Goal: Task Accomplishment & Management: Complete application form

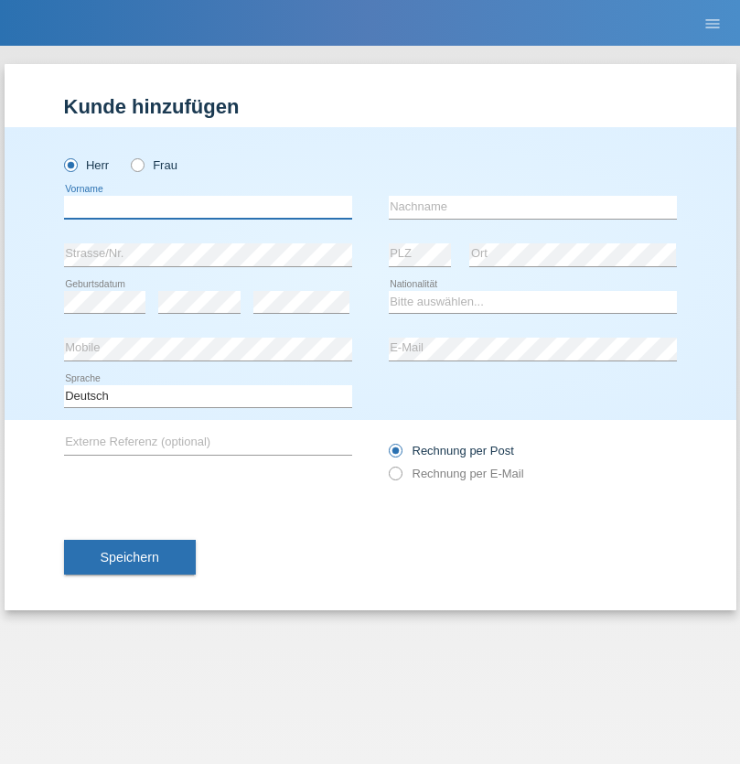
click at [208, 207] on input "text" at bounding box center [208, 207] width 288 height 23
type input "Urs"
click at [532, 207] on input "text" at bounding box center [533, 207] width 288 height 23
type input "[PERSON_NAME]"
select select "CH"
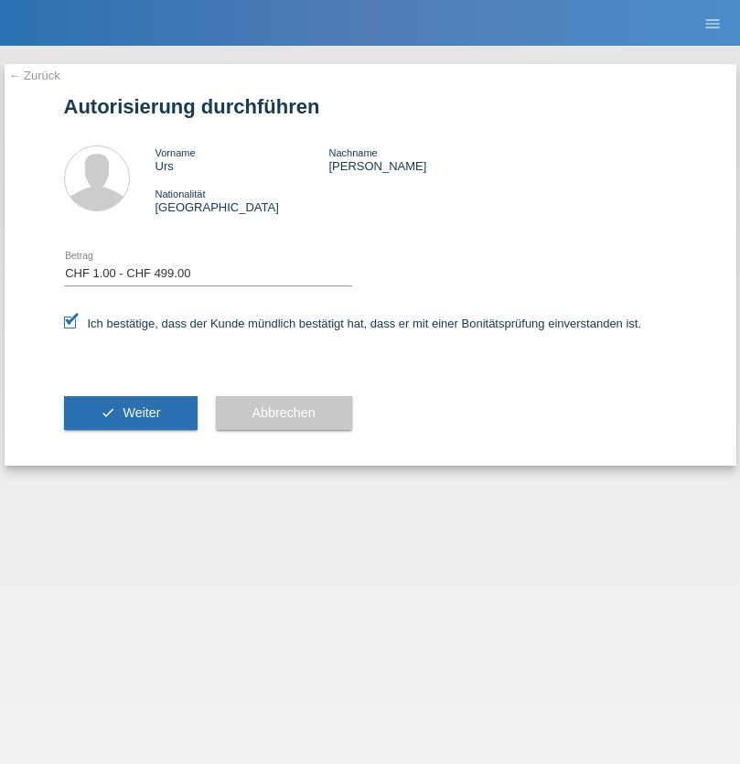
select select "1"
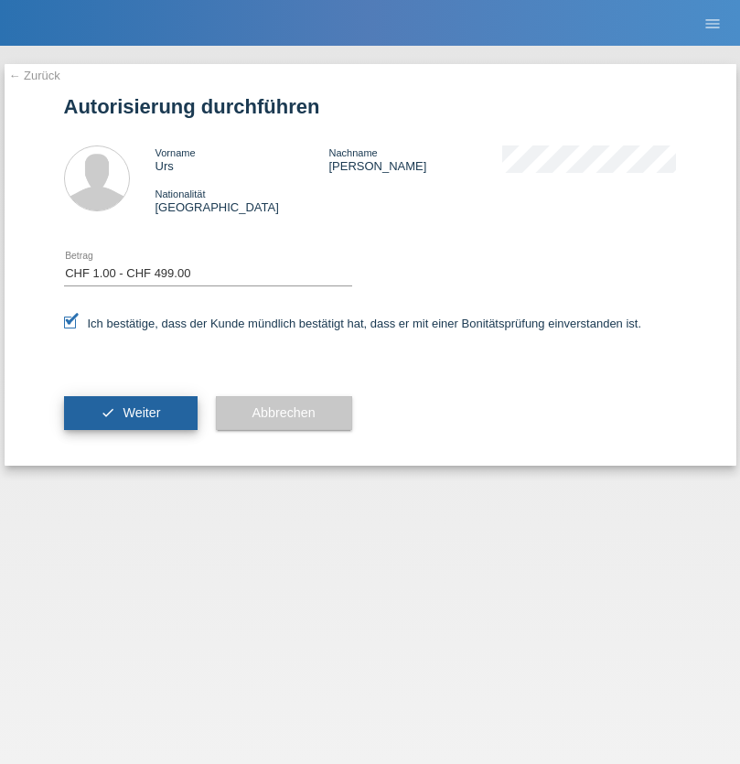
click at [130, 413] on span "Weiter" at bounding box center [142, 412] width 38 height 15
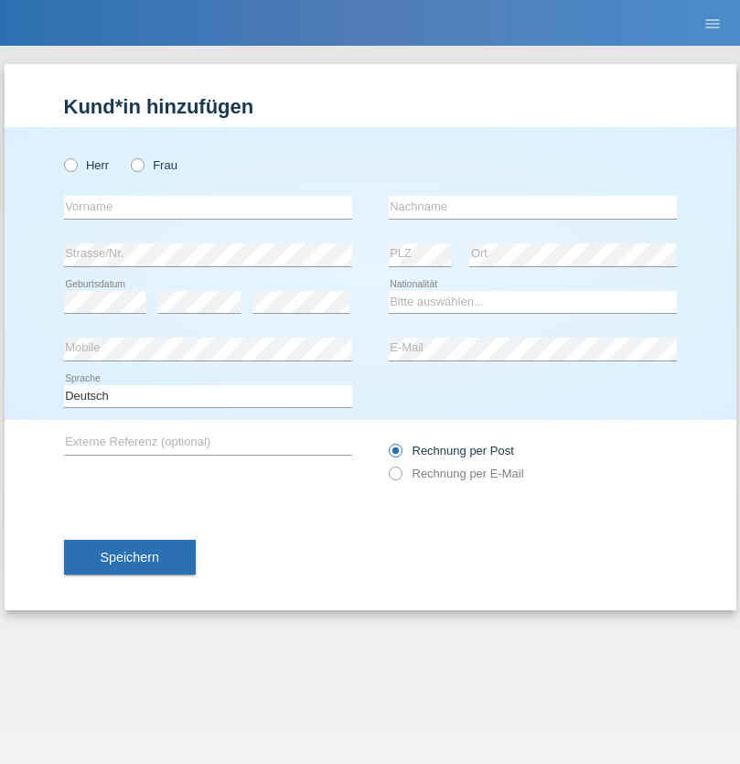
radio input "true"
click at [208, 207] on input "text" at bounding box center [208, 207] width 288 height 23
type input "[PERSON_NAME]"
click at [532, 207] on input "text" at bounding box center [533, 207] width 288 height 23
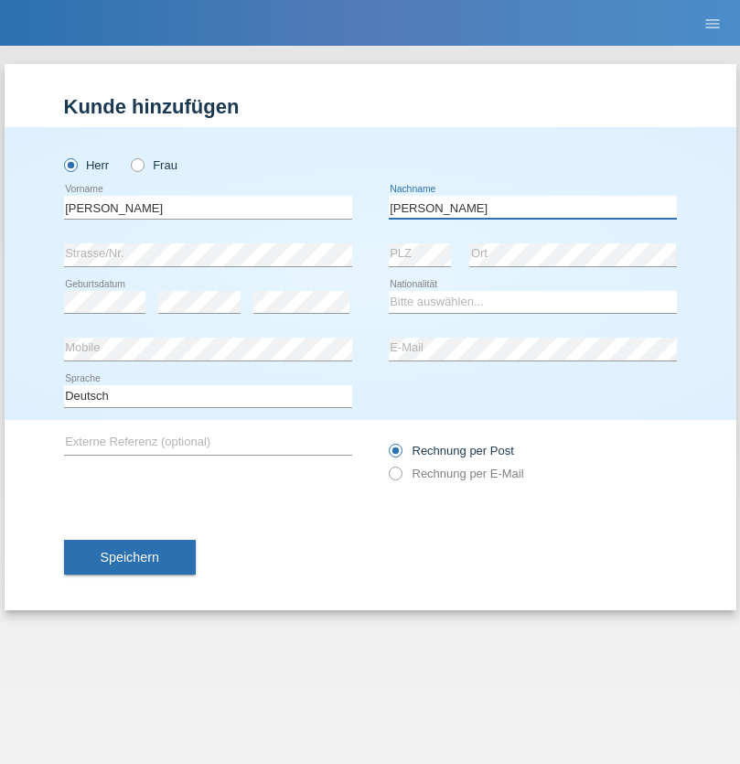
type input "[PERSON_NAME]"
select select "PT"
select select "C"
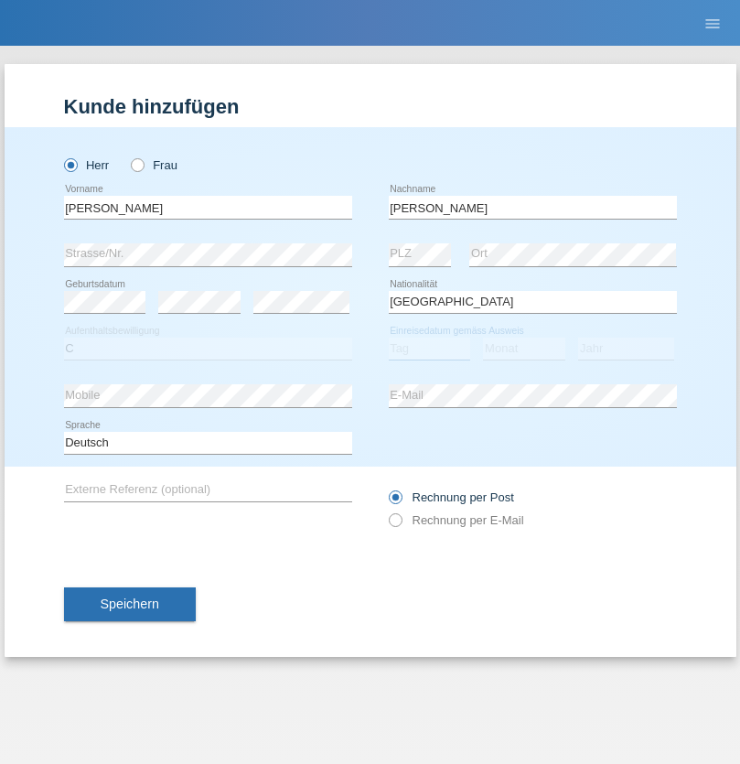
select select "27"
select select "07"
select select "1982"
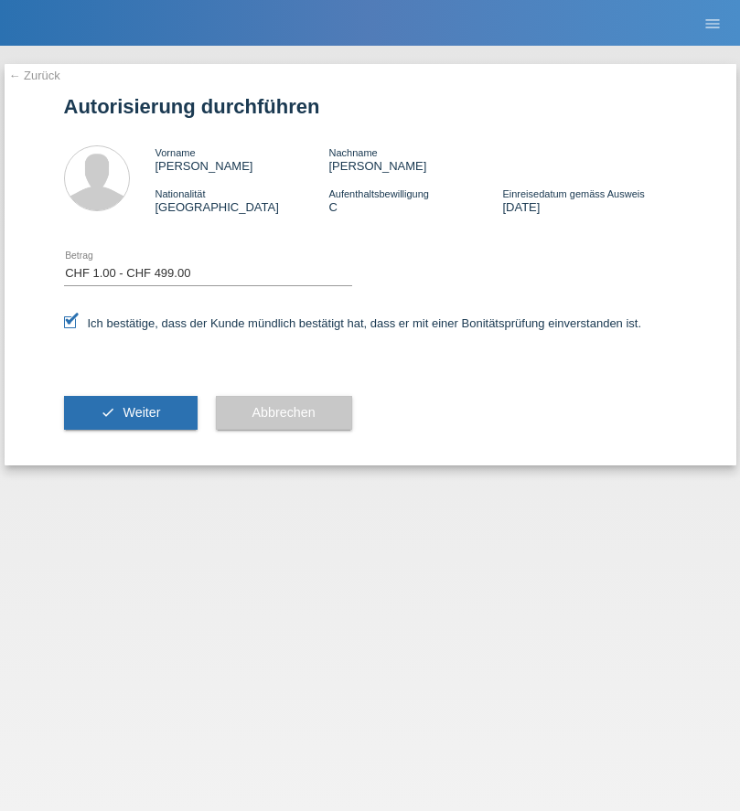
select select "1"
click at [130, 413] on span "Weiter" at bounding box center [142, 412] width 38 height 15
